Goal: Check status: Check status

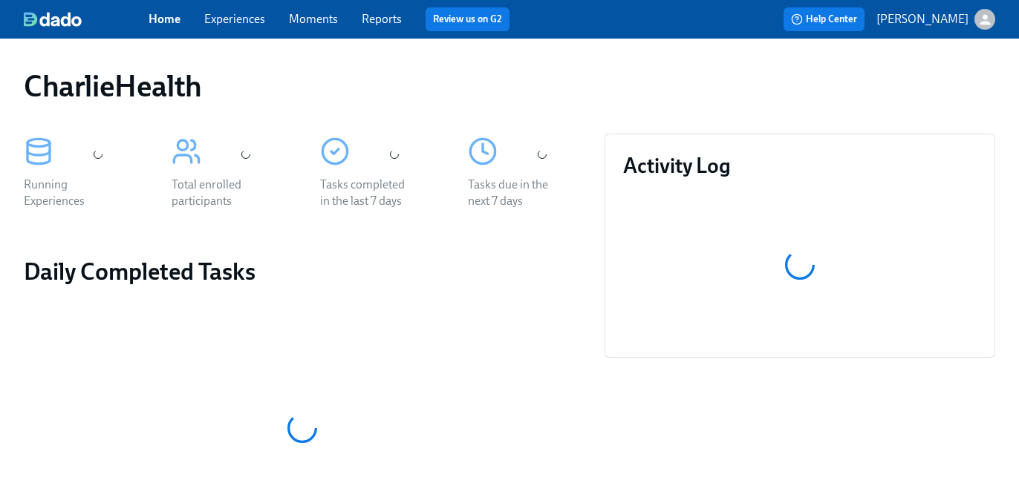
click at [242, 19] on link "Experiences" at bounding box center [234, 19] width 61 height 14
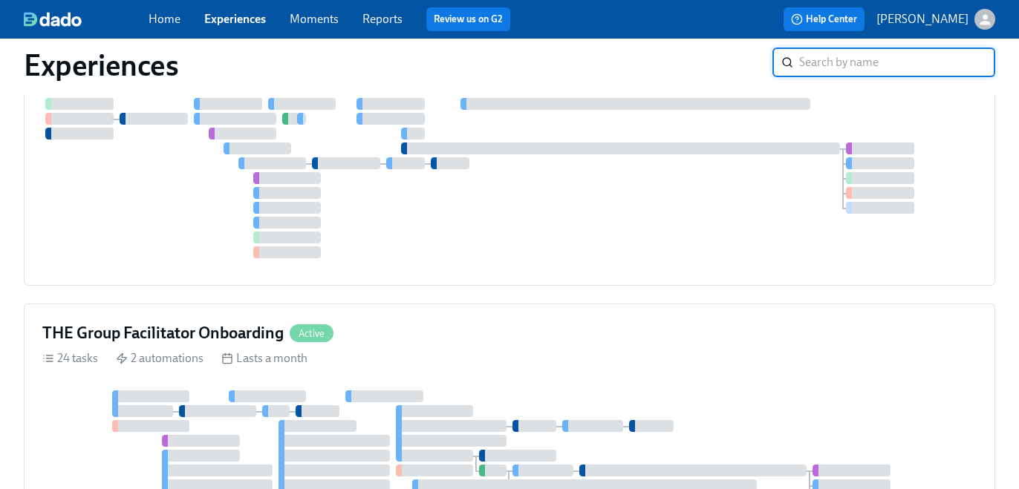
scroll to position [658, 0]
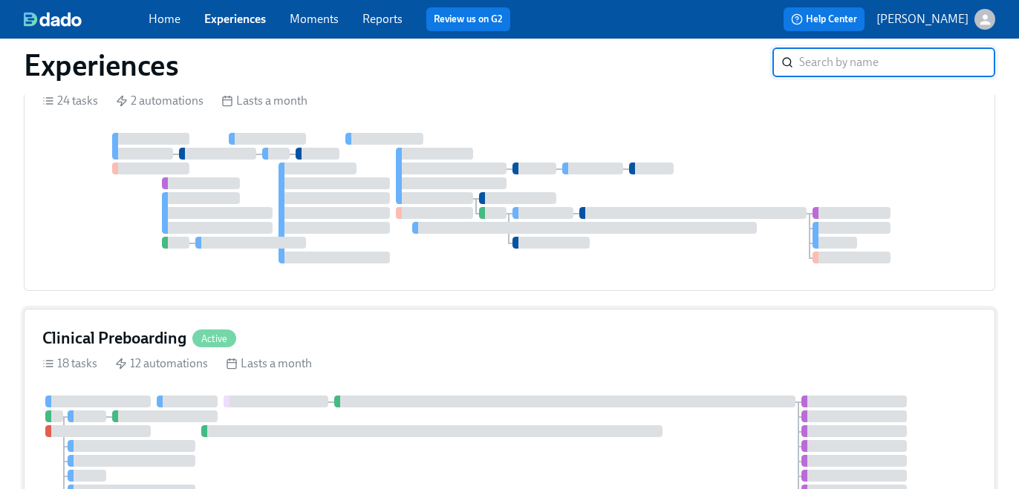
click at [282, 333] on div "Clinical Preboarding Active" at bounding box center [509, 339] width 934 height 22
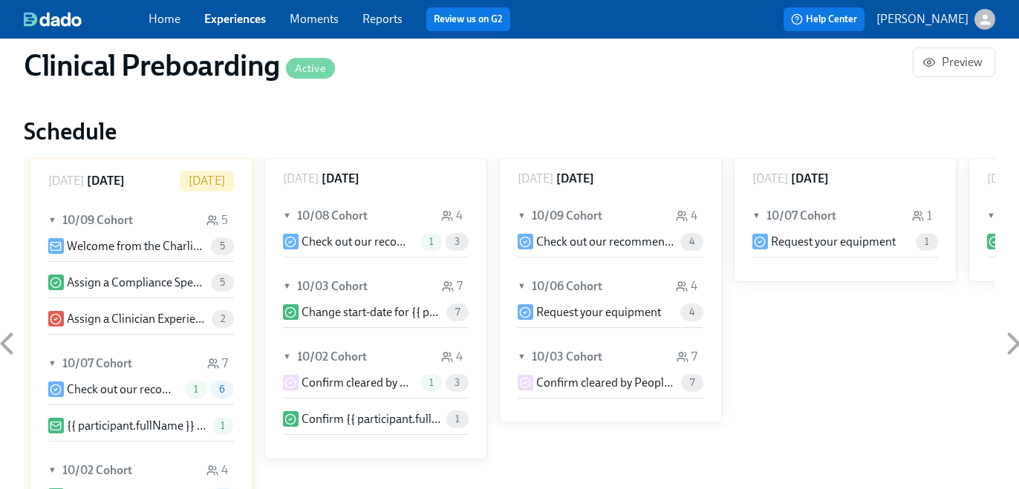
scroll to position [1653, 0]
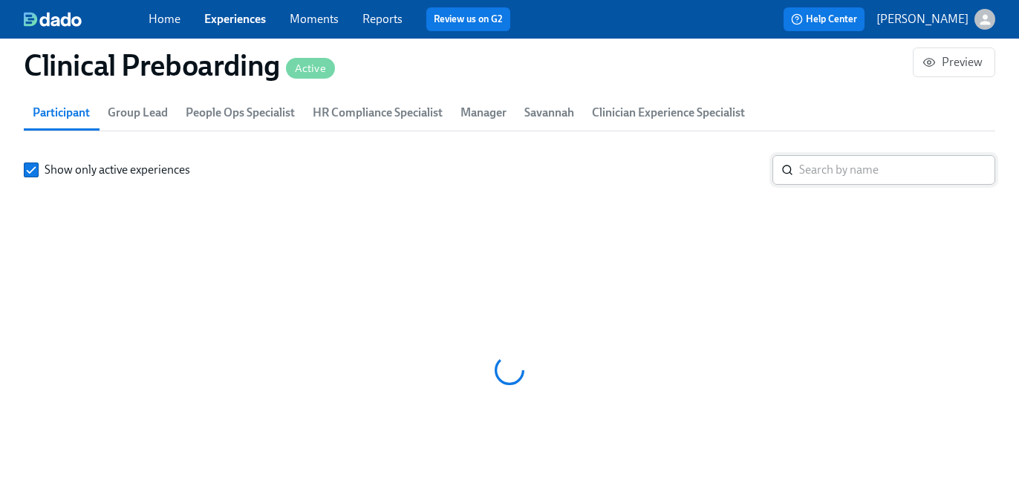
click at [833, 139] on section "Participants 461 total participants New eligible employees are enrolled automat…" at bounding box center [509, 293] width 971 height 525
click at [833, 172] on input "search" at bounding box center [897, 170] width 196 height 30
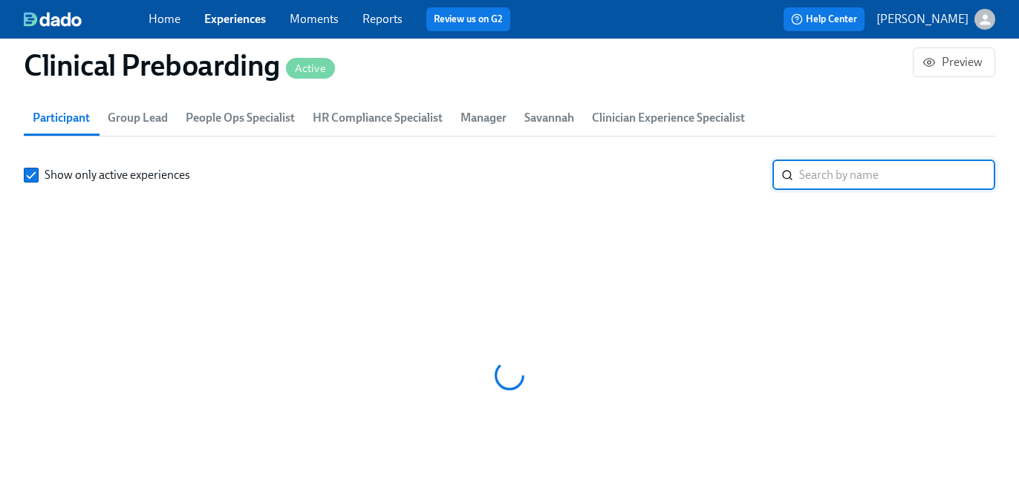
click at [833, 172] on input "search" at bounding box center [897, 175] width 196 height 30
type input "lefry"
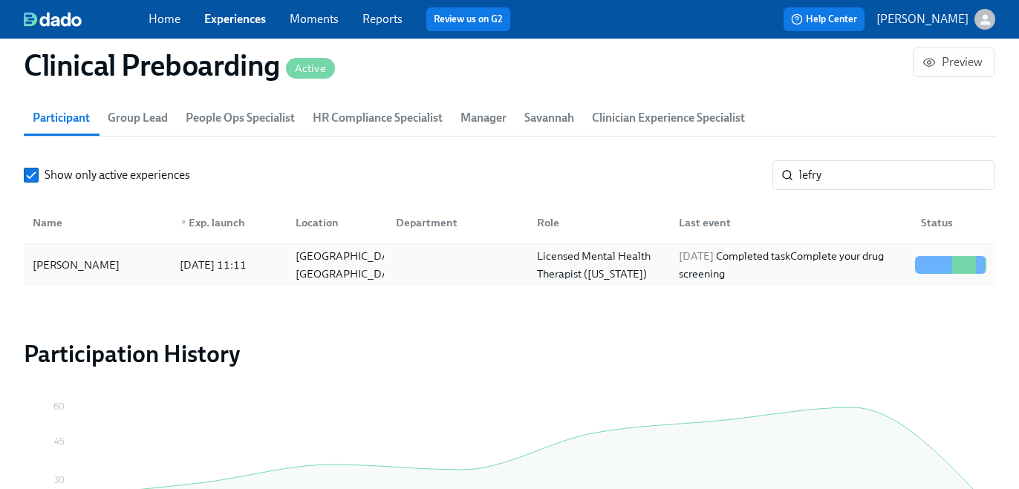
click at [818, 268] on div "2025/10/09 Completed task Complete your drug screening" at bounding box center [791, 265] width 236 height 36
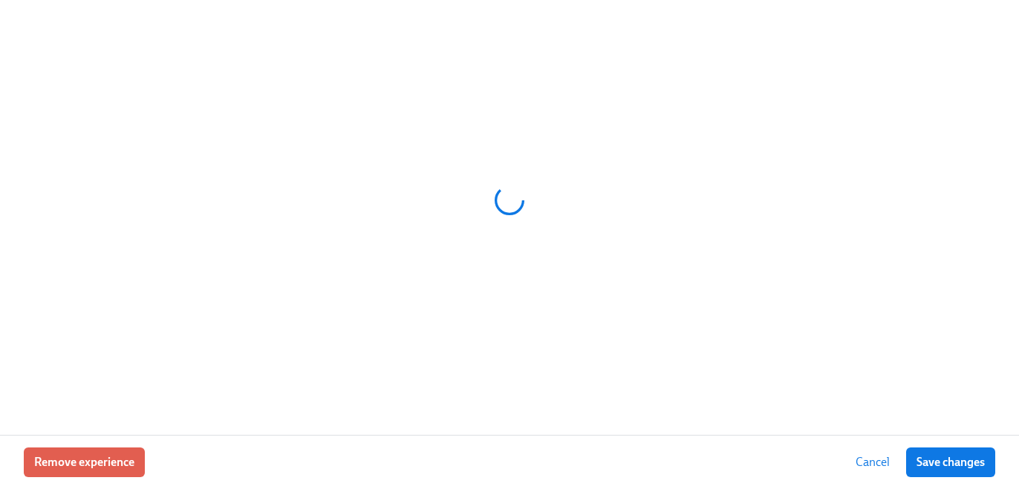
scroll to position [0, 18497]
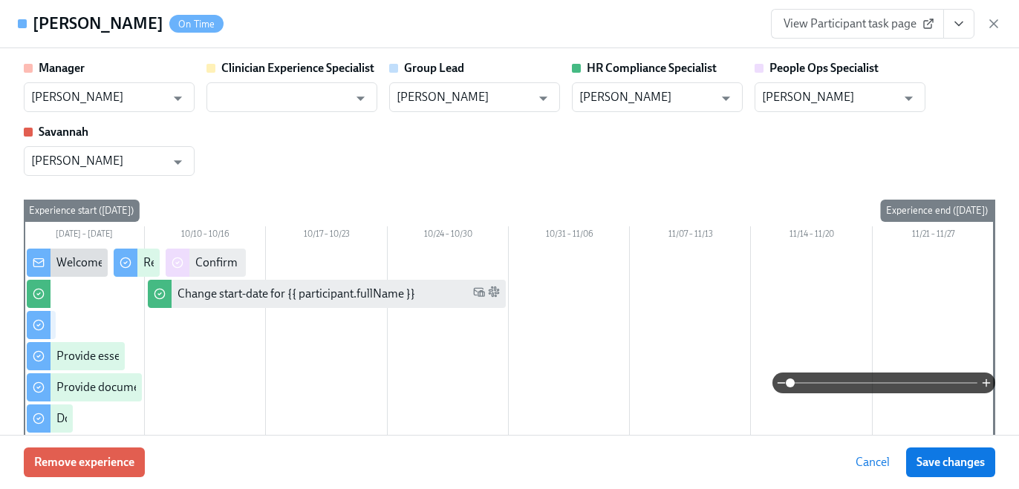
type input "Jamie Gordon"
type input "Kristy Johnson"
type input "Jacqueline Jean"
type input "Savannah Doherty"
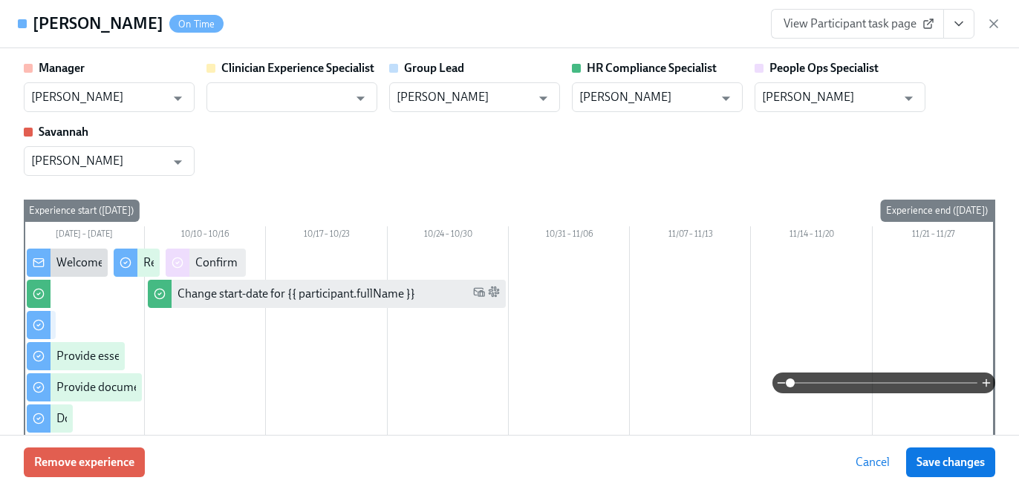
type input "Jamie Gordon"
type input "Kristy Johnson"
type input "Jacqueline Jean"
type input "Savannah Doherty"
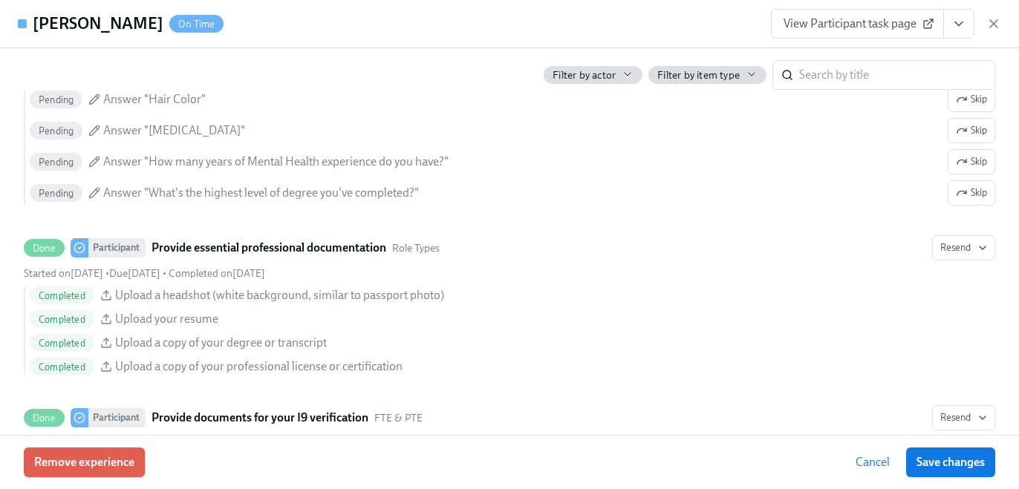
scroll to position [1543, 0]
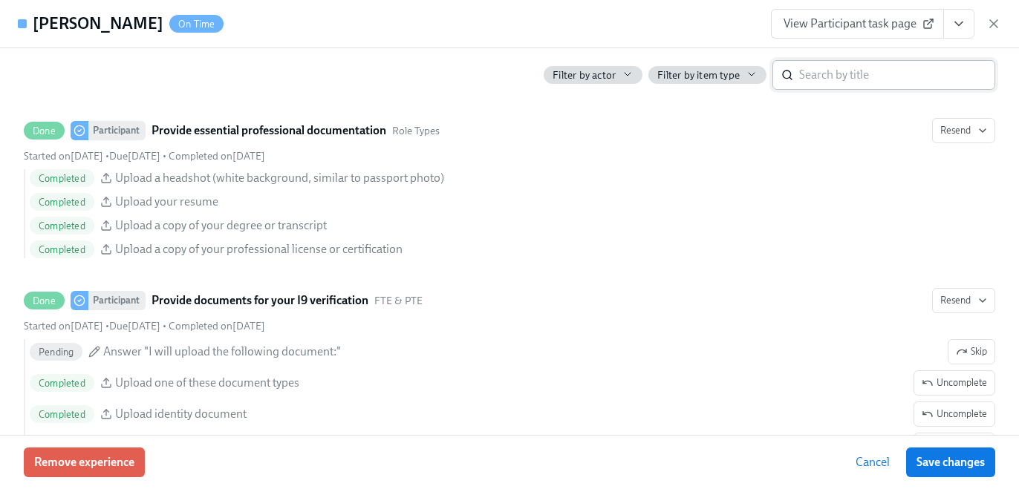
click at [821, 80] on input "search" at bounding box center [897, 75] width 196 height 30
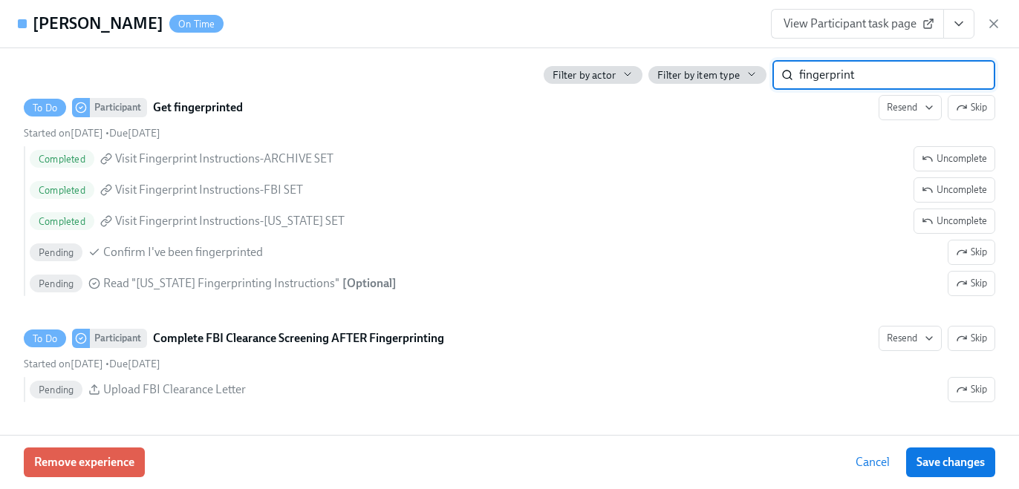
scroll to position [731, 0]
type input "fingerprint"
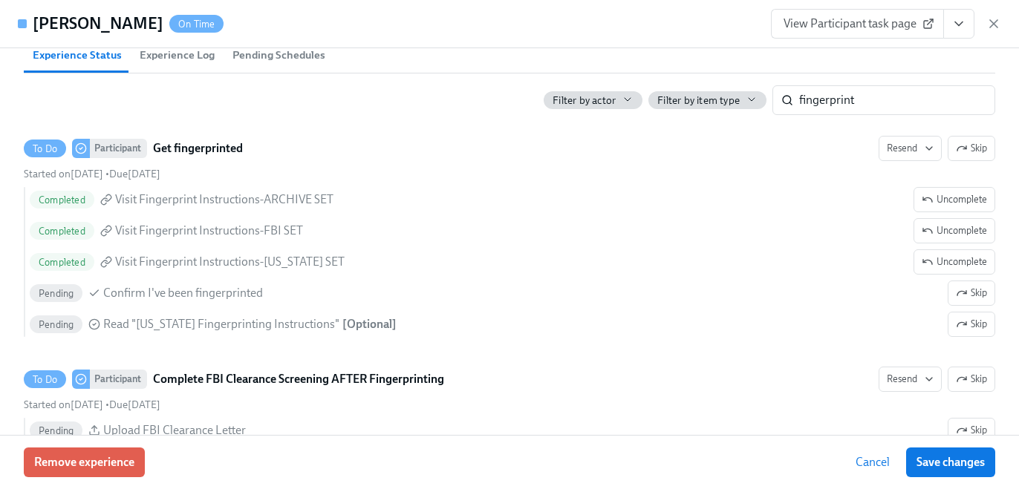
scroll to position [0, 18497]
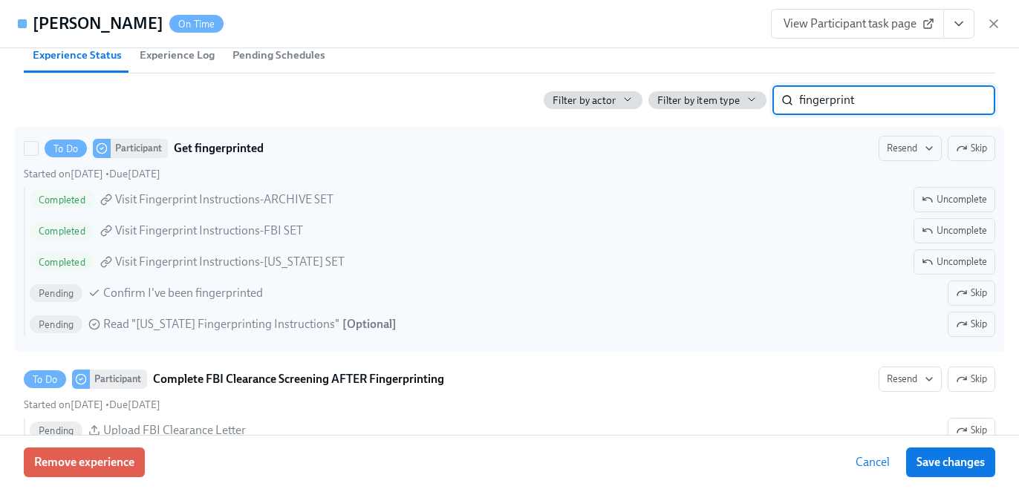
click at [105, 204] on icon at bounding box center [104, 201] width 6 height 7
click at [38, 155] on input "To Do Participant Get fingerprinted Resend Skip Started on October 3rd • Due Oc…" at bounding box center [31, 148] width 13 height 13
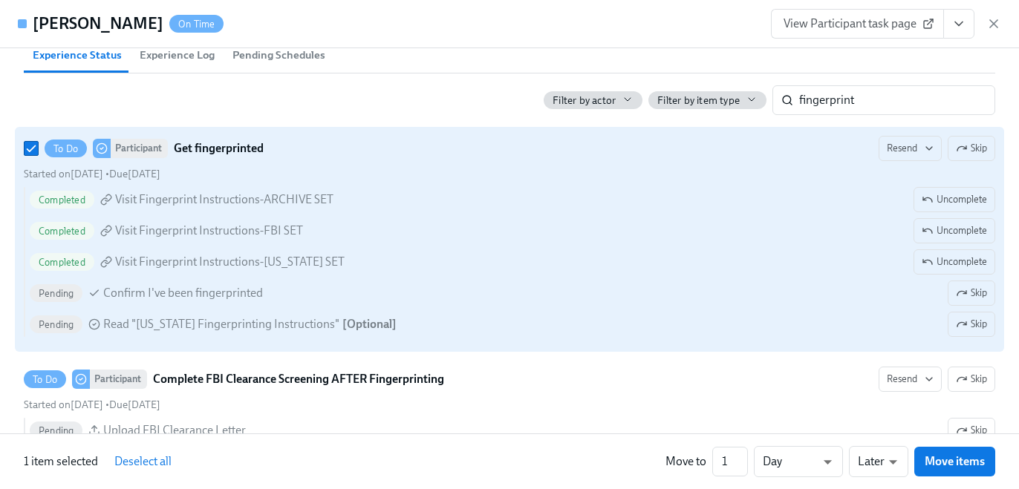
click at [122, 202] on span "Visit Fingerprint Instructions-ARCHIVE SET" at bounding box center [224, 200] width 218 height 16
click at [38, 155] on input "To Do Participant Get fingerprinted Resend Skip Started on October 3rd • Due Oc…" at bounding box center [31, 148] width 13 height 13
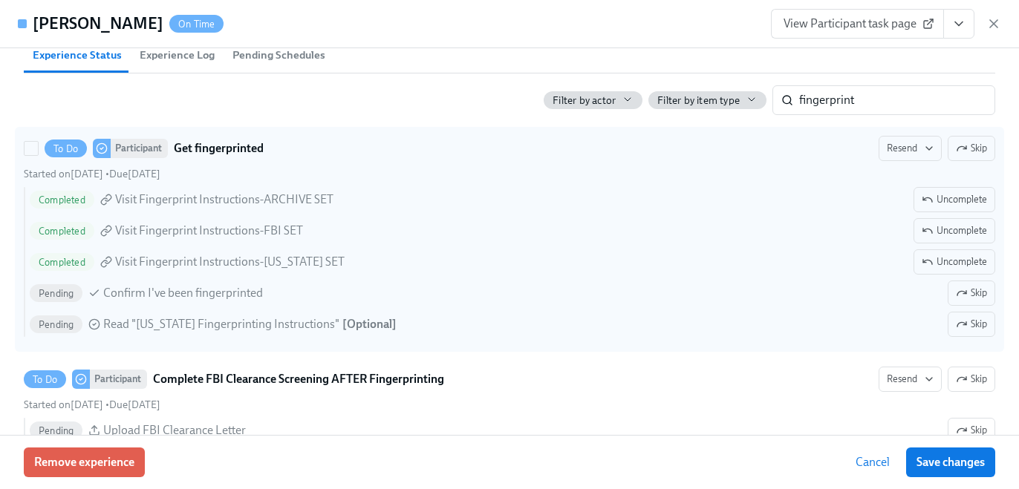
click at [155, 202] on span "Visit Fingerprint Instructions-ARCHIVE SET" at bounding box center [224, 200] width 218 height 16
click at [38, 155] on input "To Do Participant Get fingerprinted Resend Skip Started on October 3rd • Due Oc…" at bounding box center [31, 148] width 13 height 13
checkbox input "true"
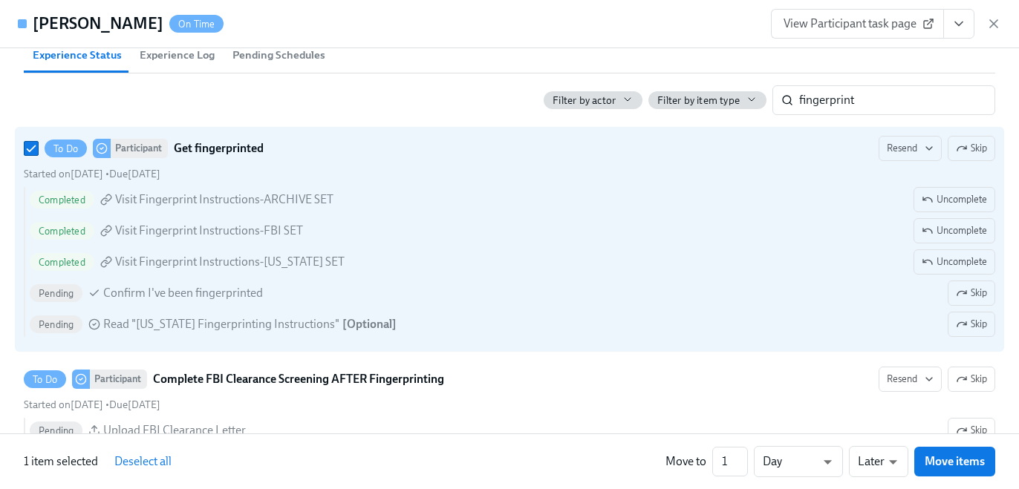
click at [838, 22] on span "View Participant task page" at bounding box center [858, 23] width 148 height 15
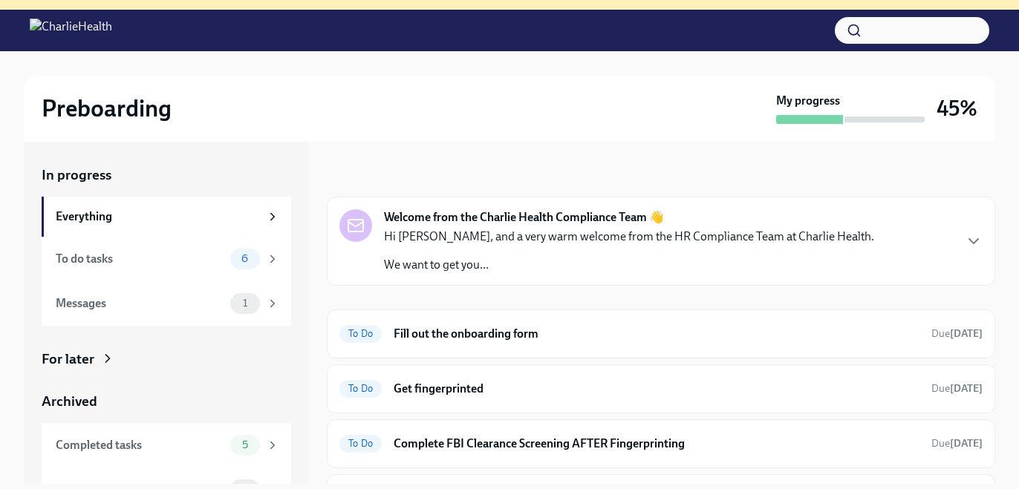
scroll to position [38, 0]
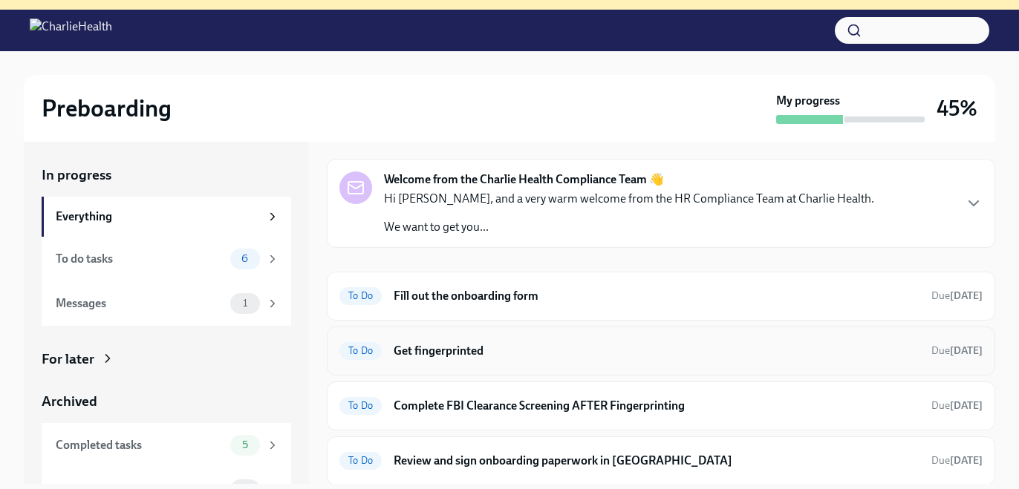
click at [572, 341] on div "To Do Get fingerprinted Due tomorrow" at bounding box center [660, 351] width 643 height 24
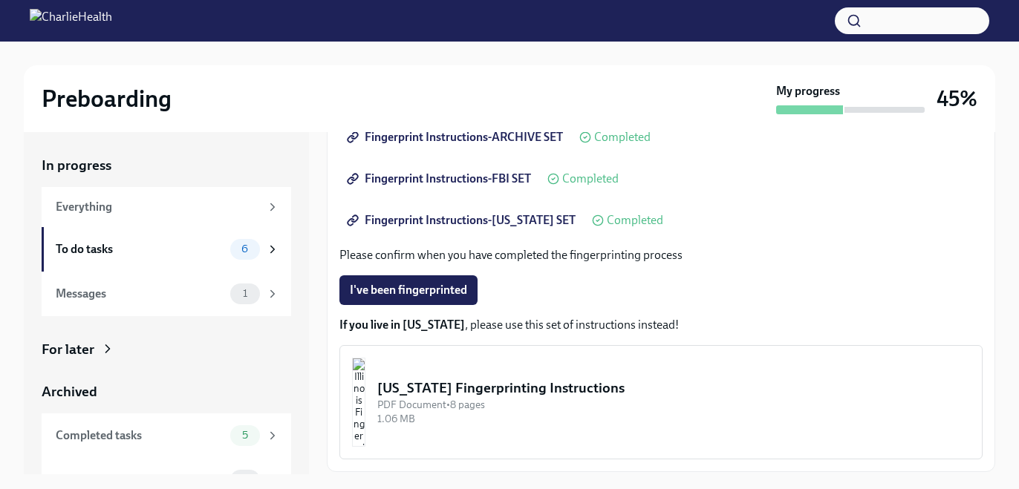
scroll to position [317, 0]
